Goal: Task Accomplishment & Management: Manage account settings

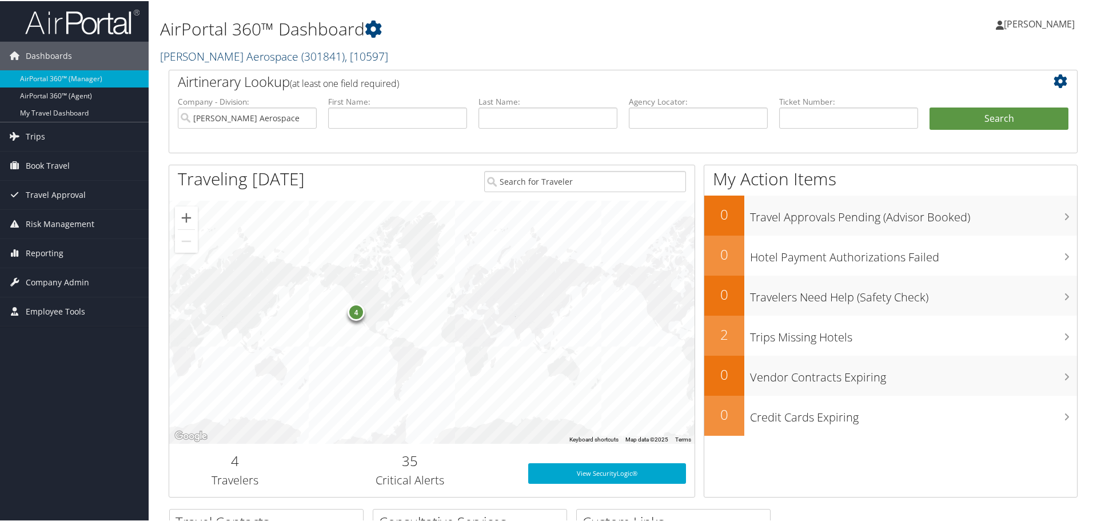
click at [198, 60] on link "Stark Aerospace ( 301841 ) , [ 10597 ]" at bounding box center [274, 54] width 228 height 15
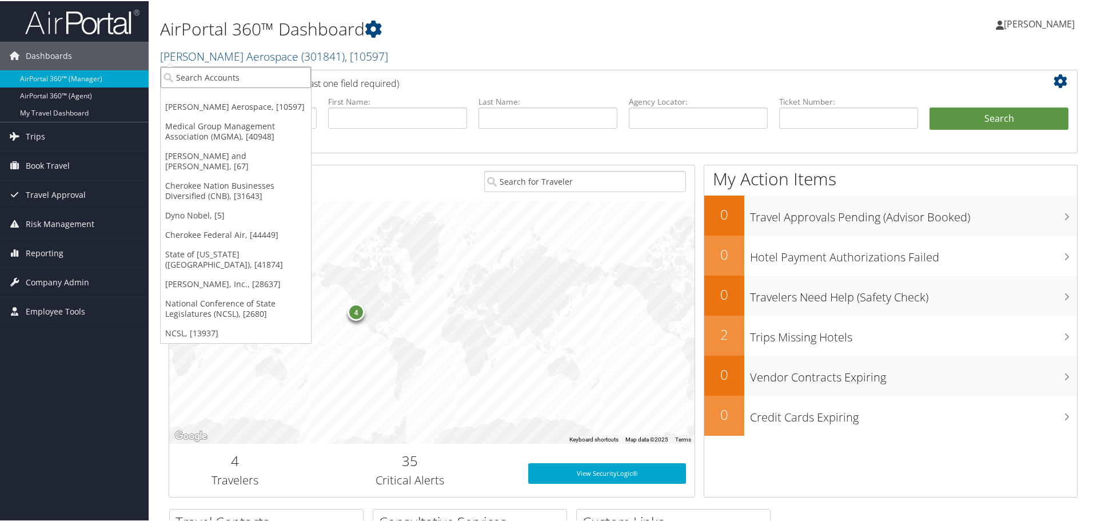
click at [197, 71] on input "search" at bounding box center [236, 76] width 150 height 21
type input "rimini"
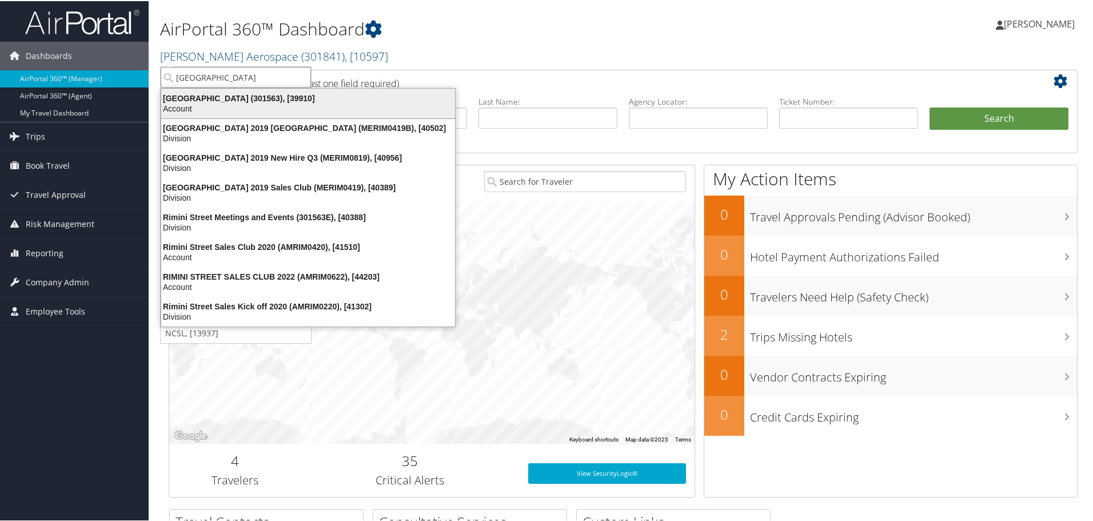
click at [203, 97] on div "Rimini Street (301563), [39910]" at bounding box center [308, 97] width 308 height 10
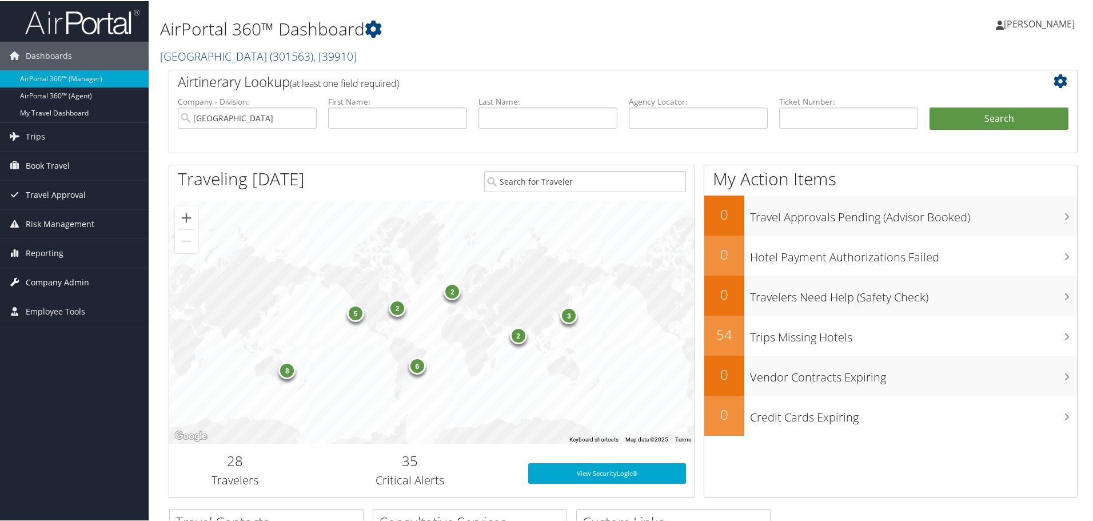
click at [63, 282] on span "Company Admin" at bounding box center [57, 281] width 63 height 29
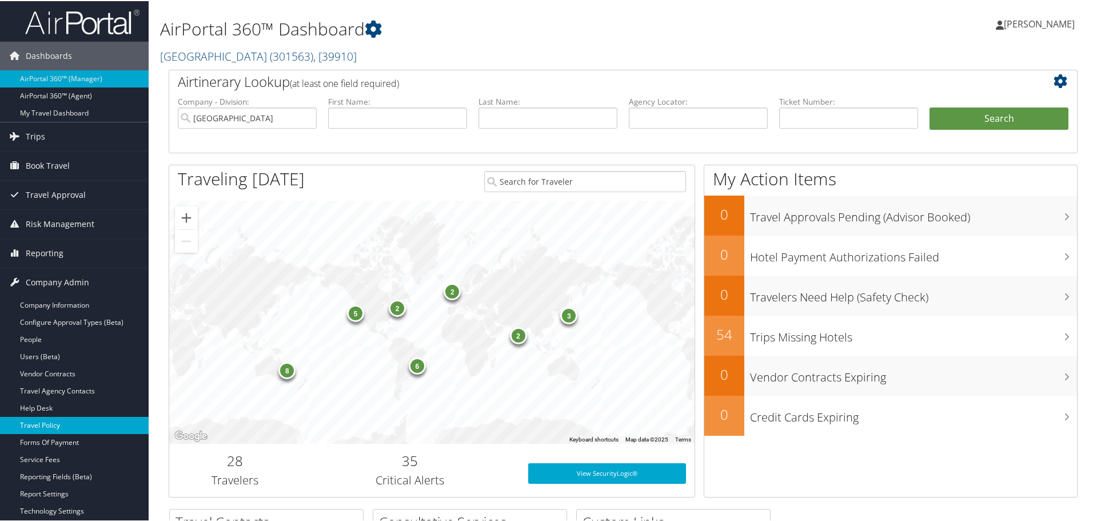
click at [58, 420] on link "Travel Policy" at bounding box center [74, 424] width 149 height 17
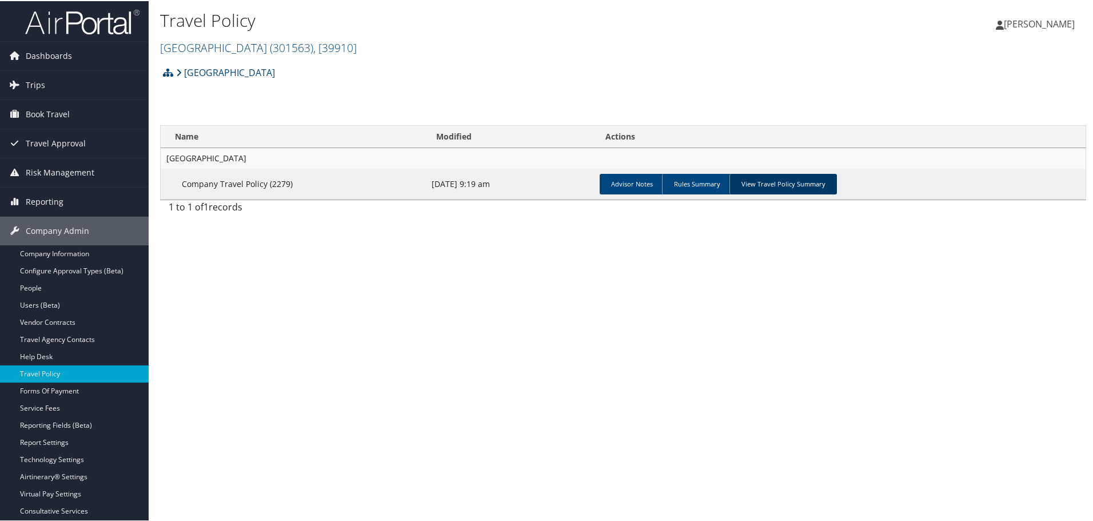
click at [756, 184] on link "View Travel Policy Summary" at bounding box center [782, 183] width 107 height 21
